Goal: Check status: Check status

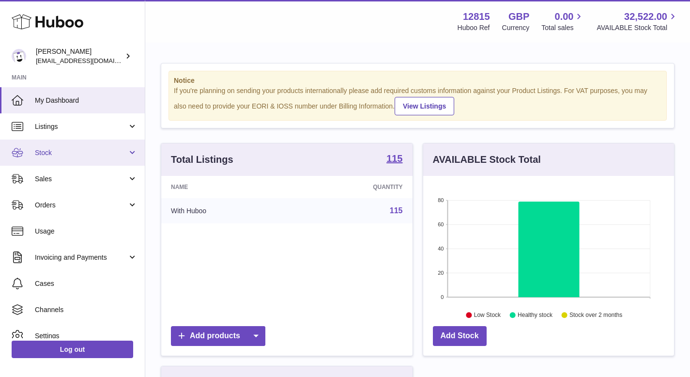
click at [79, 159] on link "Stock" at bounding box center [72, 153] width 145 height 26
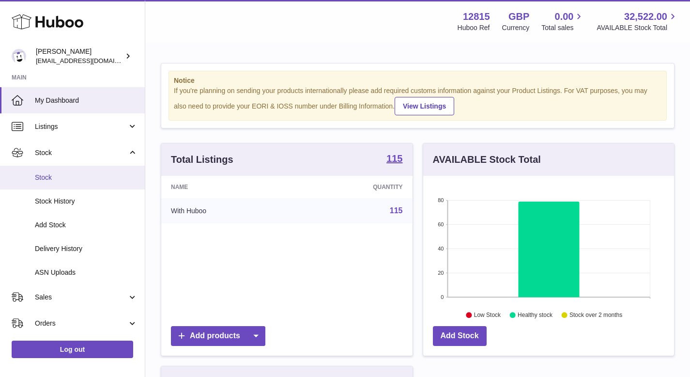
click at [69, 178] on span "Stock" at bounding box center [86, 177] width 103 height 9
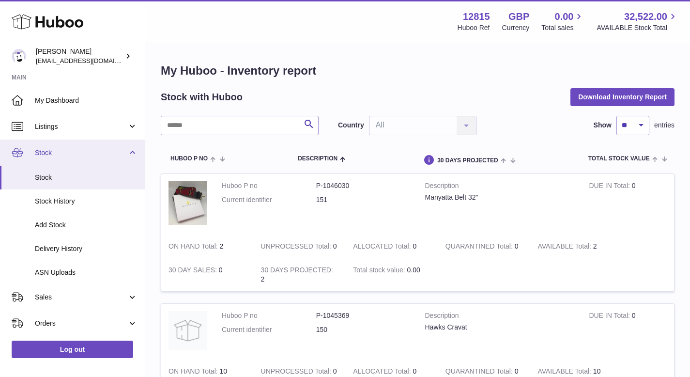
click at [52, 154] on span "Stock" at bounding box center [81, 152] width 93 height 9
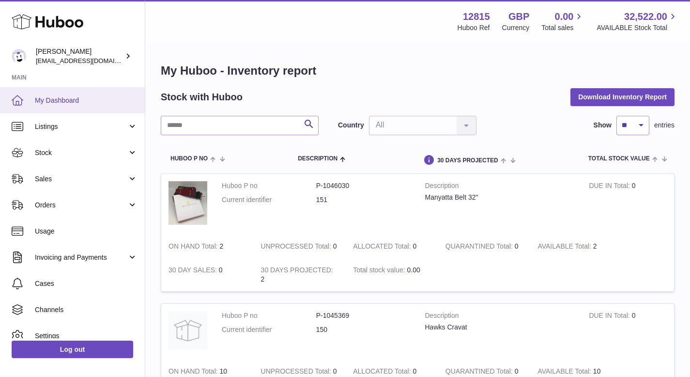
click at [53, 100] on span "My Dashboard" at bounding box center [86, 100] width 103 height 9
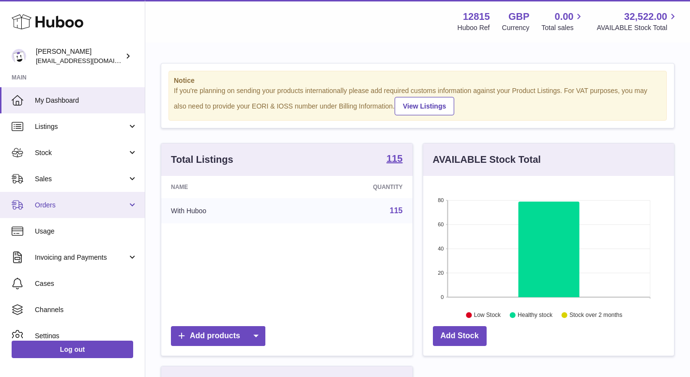
click at [125, 201] on span "Orders" at bounding box center [81, 205] width 93 height 9
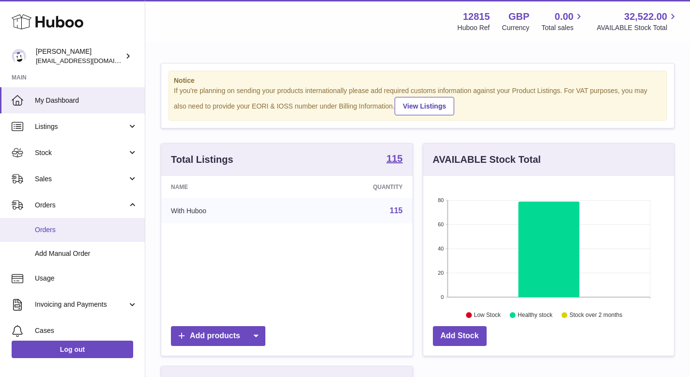
click at [78, 225] on link "Orders" at bounding box center [72, 230] width 145 height 24
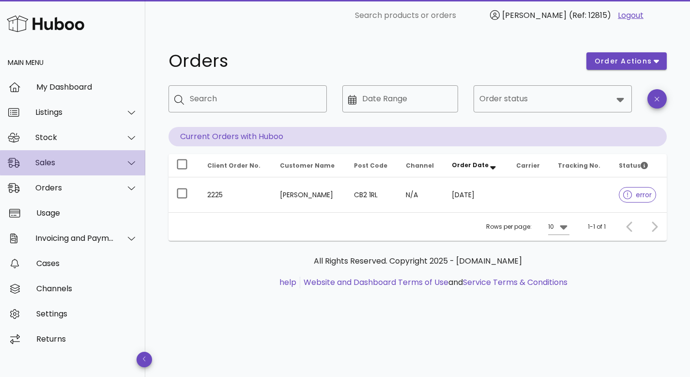
click at [70, 158] on div "Sales" at bounding box center [74, 162] width 79 height 9
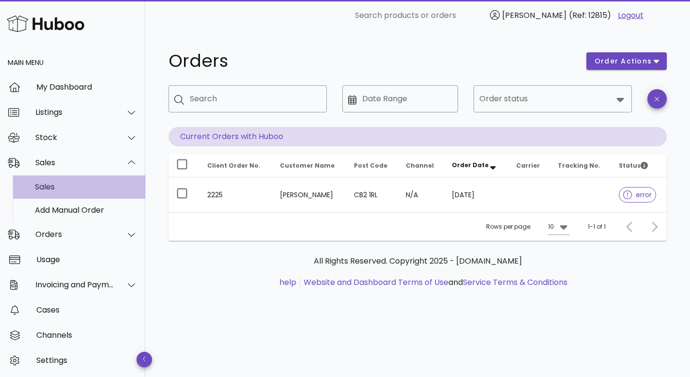
click at [62, 184] on div "Sales" at bounding box center [86, 186] width 103 height 9
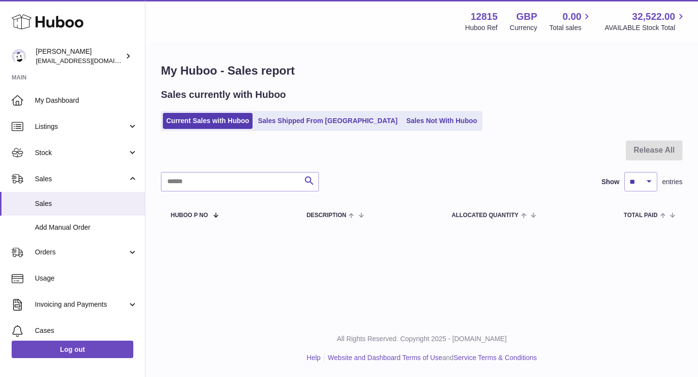
click at [290, 108] on div "Sales currently with Huboo Current Sales with Huboo Sales Shipped From Huboo Sa…" at bounding box center [421, 109] width 521 height 43
click at [288, 120] on link "Sales Shipped From Huboo" at bounding box center [327, 121] width 146 height 16
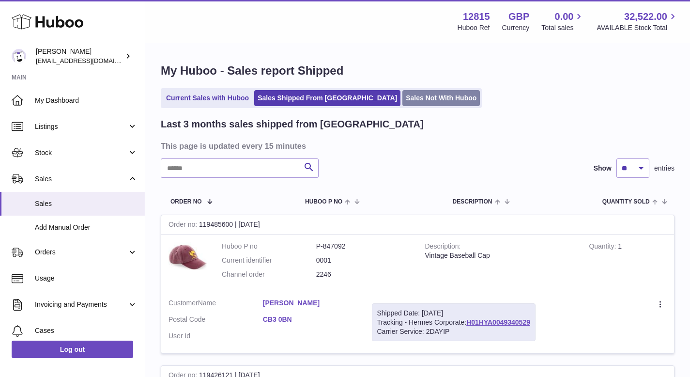
click at [403, 98] on link "Sales Not With Huboo" at bounding box center [442, 98] width 78 height 16
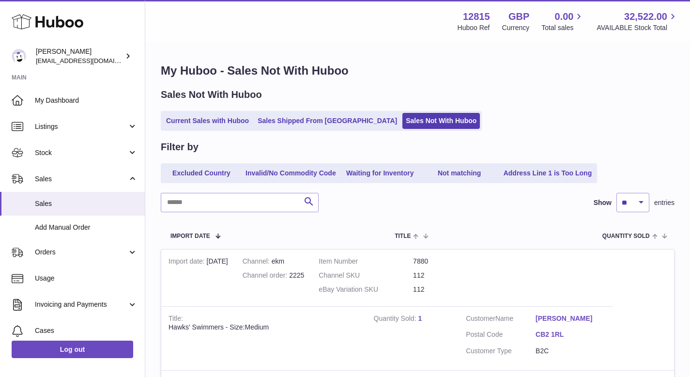
click at [295, 105] on div "Sales Not With Huboo Current Sales with Huboo Sales Shipped From Huboo Sales No…" at bounding box center [418, 109] width 514 height 43
click at [295, 110] on div "Sales Not With Huboo Current Sales with Huboo Sales Shipped From Huboo Sales No…" at bounding box center [418, 109] width 514 height 43
click at [295, 123] on link "Sales Shipped From [GEOGRAPHIC_DATA]" at bounding box center [327, 121] width 146 height 16
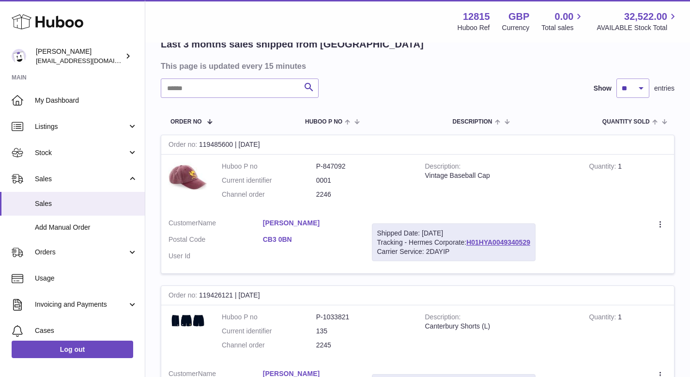
scroll to position [81, 0]
click at [242, 83] on input "text" at bounding box center [240, 87] width 158 height 19
type input "******"
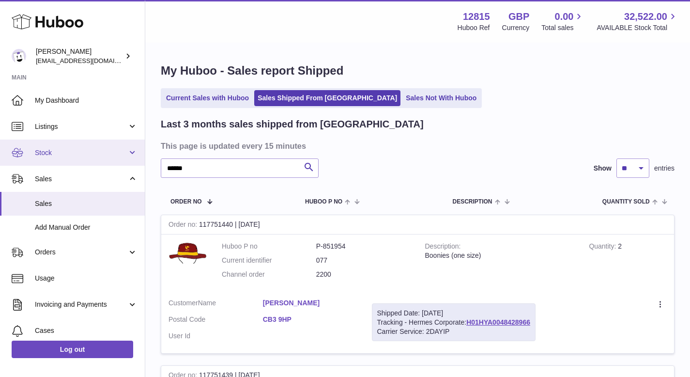
click at [69, 153] on span "Stock" at bounding box center [81, 152] width 93 height 9
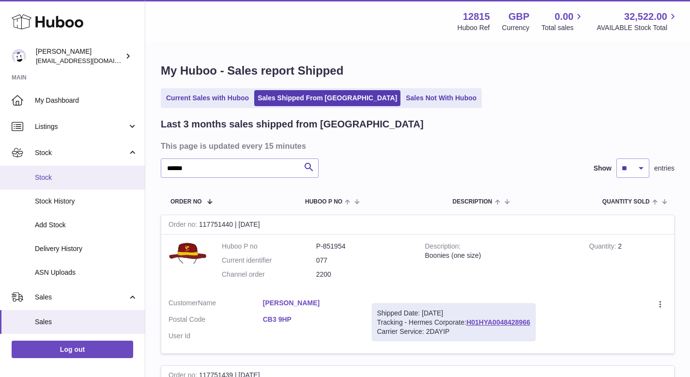
click at [65, 174] on span "Stock" at bounding box center [86, 177] width 103 height 9
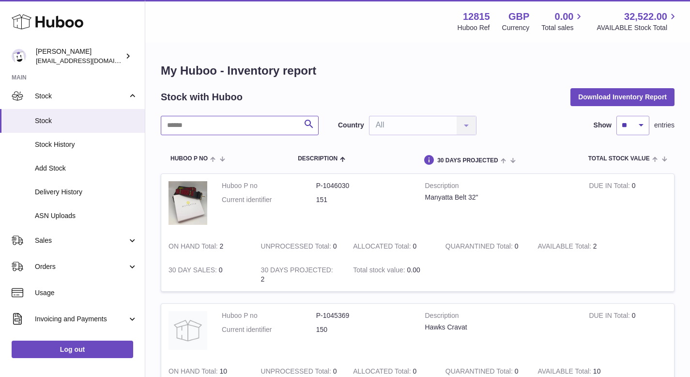
click at [207, 119] on input "text" at bounding box center [240, 125] width 158 height 19
type input "*****"
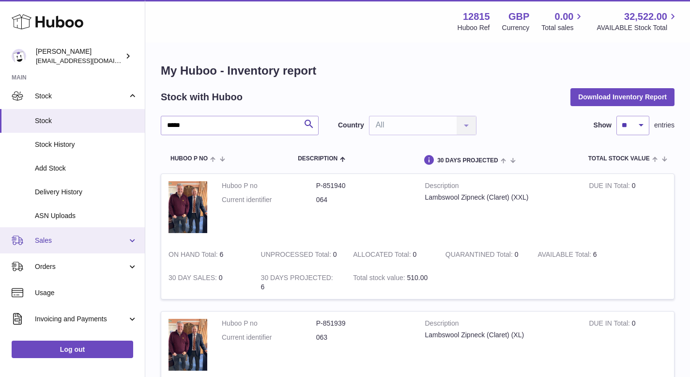
click at [43, 245] on link "Sales" at bounding box center [72, 240] width 145 height 26
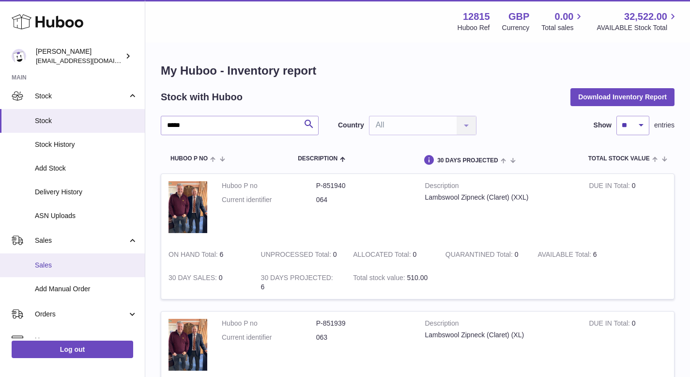
click at [49, 256] on link "Sales" at bounding box center [72, 265] width 145 height 24
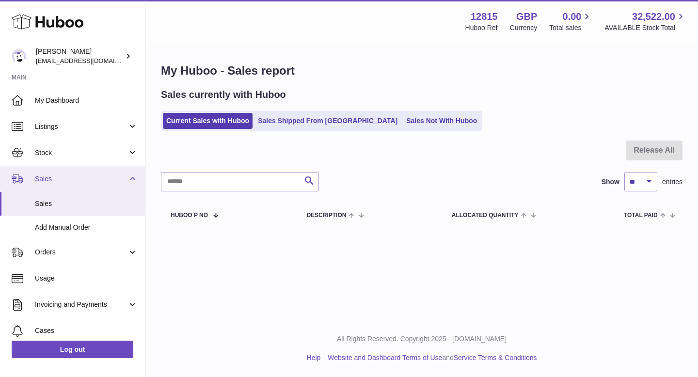
click at [56, 174] on span "Sales" at bounding box center [81, 178] width 93 height 9
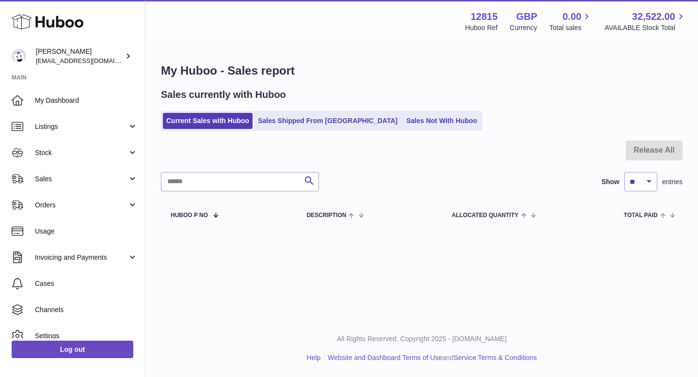
click at [293, 134] on div "My Huboo - Sales report Sales currently with Huboo Current Sales with Huboo Sal…" at bounding box center [421, 146] width 552 height 204
click at [301, 122] on link "Sales Shipped From [GEOGRAPHIC_DATA]" at bounding box center [327, 121] width 146 height 16
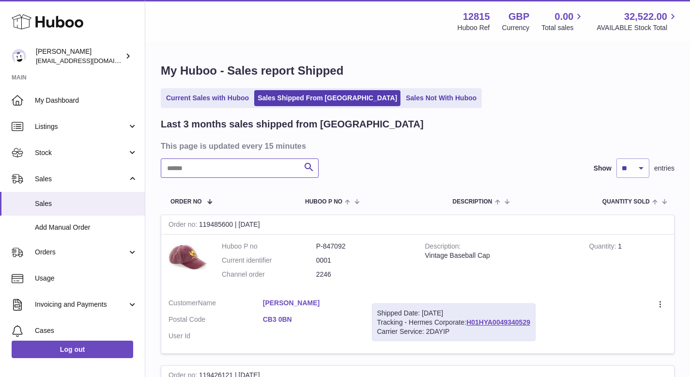
click at [243, 178] on input "text" at bounding box center [240, 167] width 158 height 19
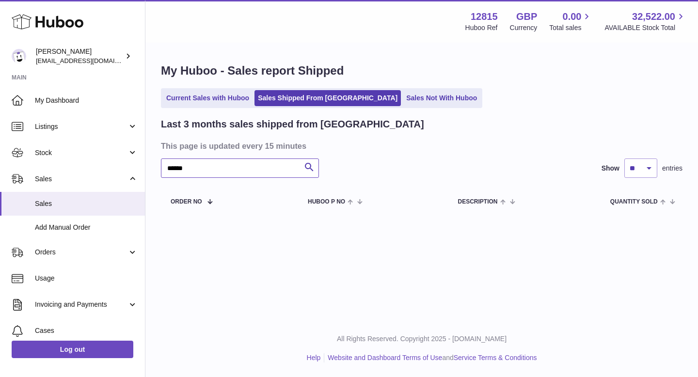
type input "******"
